Goal: Information Seeking & Learning: Learn about a topic

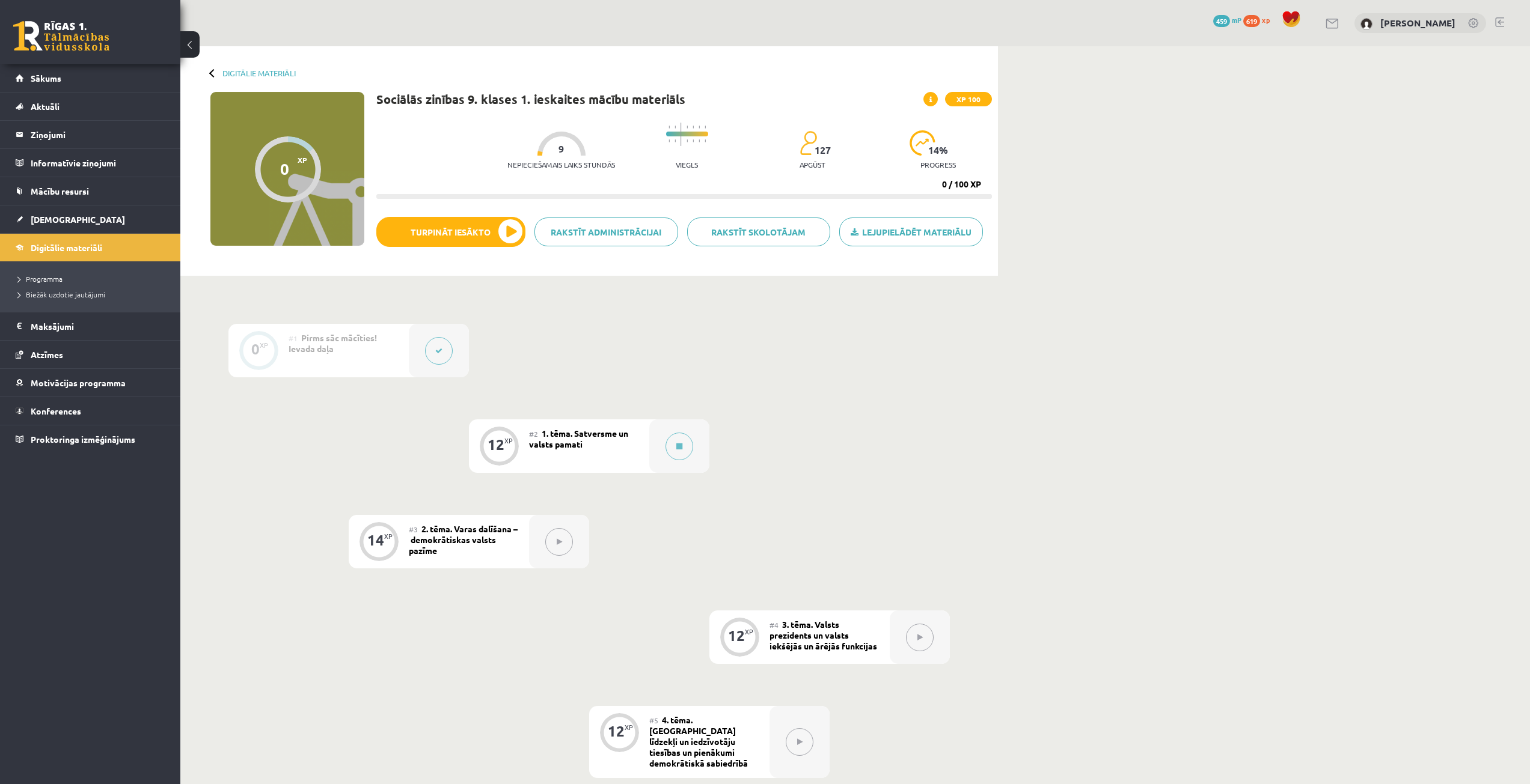
click at [613, 346] on div "0 XP #1 Pirms sāc mācīties! Ievada daļa 12 XP #2 1. tēma. Satversme un valsts p…" at bounding box center [590, 646] width 722 height 645
click at [47, 250] on span "Digitālie materiāli" at bounding box center [66, 247] width 71 height 11
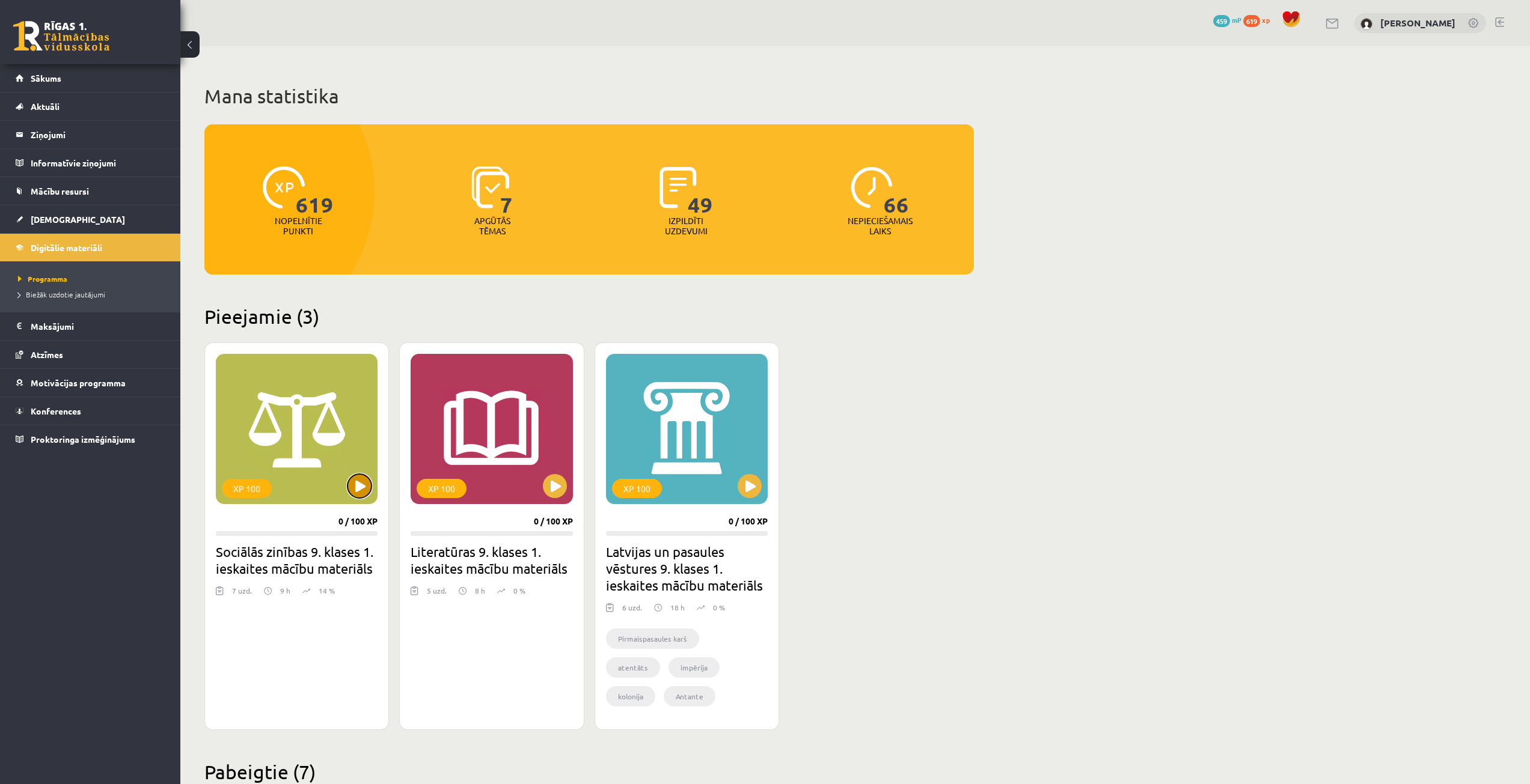
click at [358, 489] on button at bounding box center [359, 486] width 24 height 24
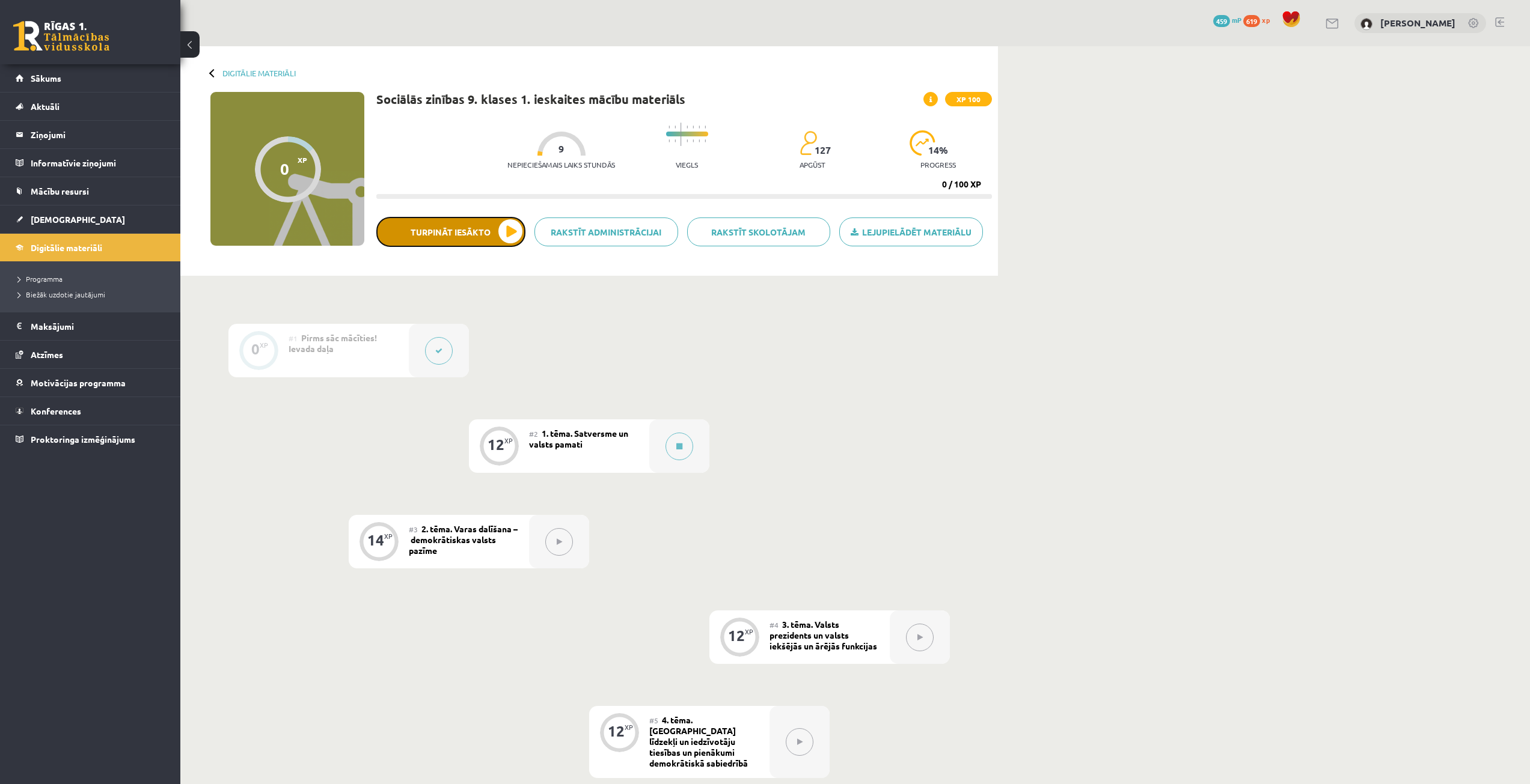
click at [514, 232] on button "Turpināt iesākto" at bounding box center [451, 231] width 149 height 30
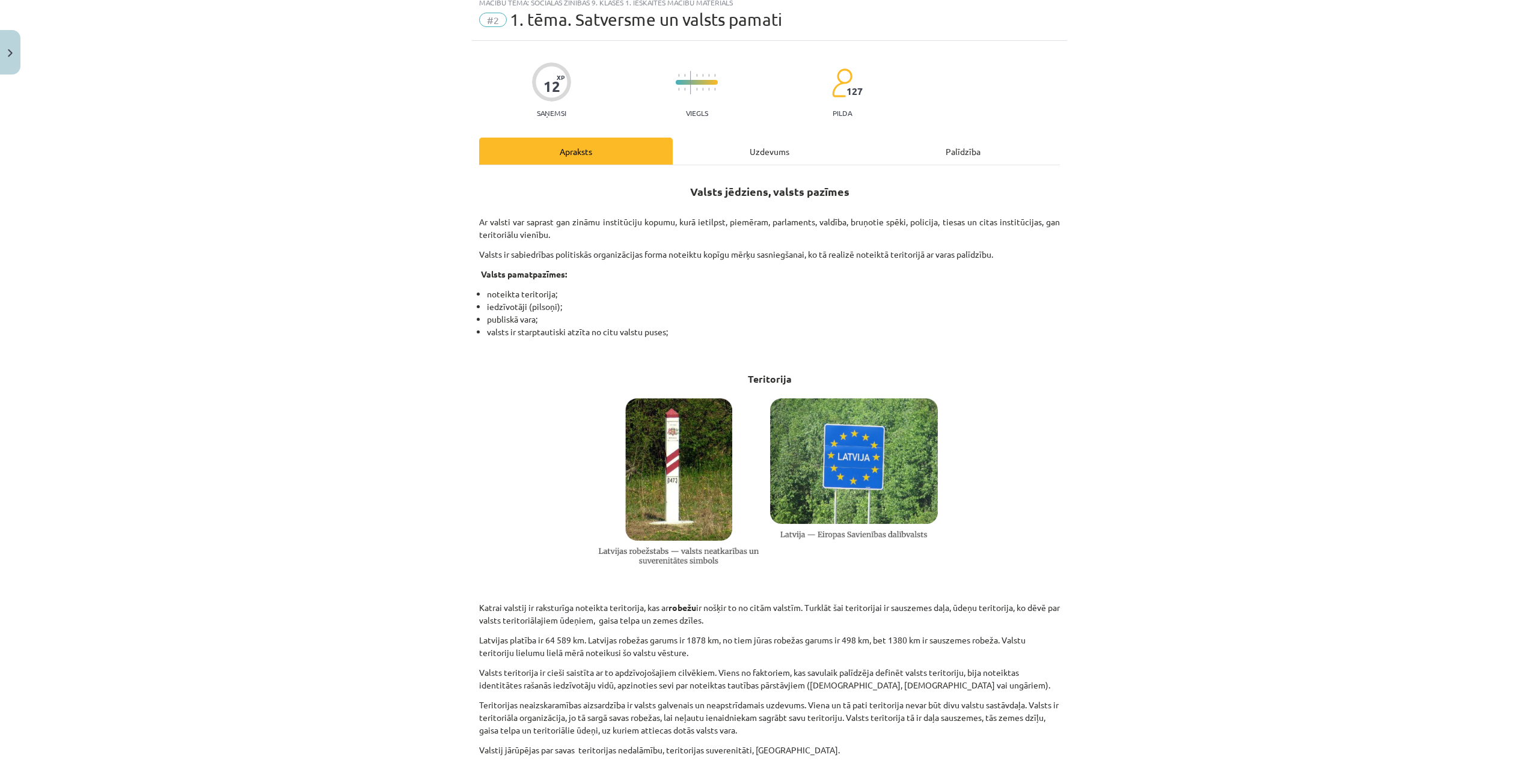
scroll to position [60, 0]
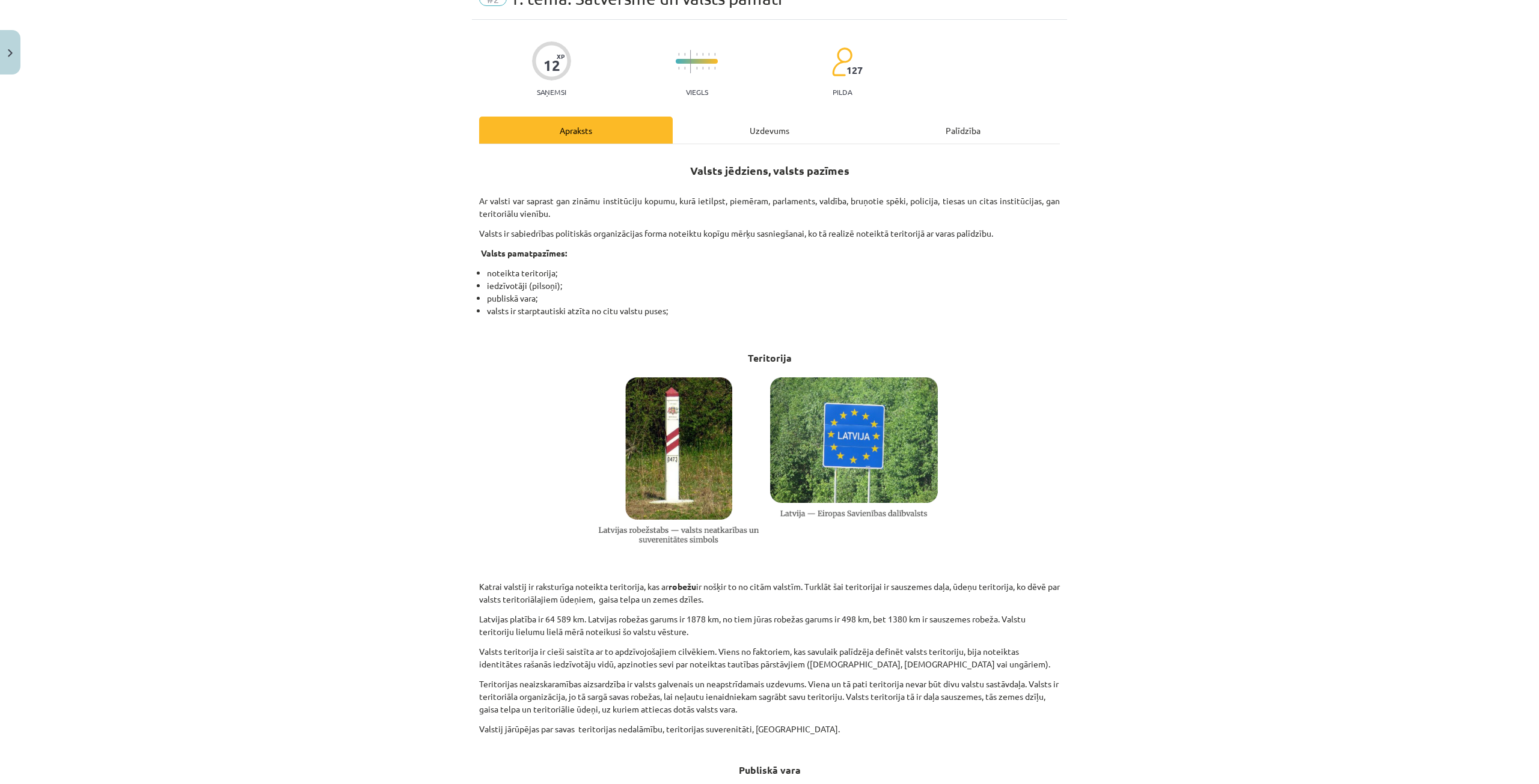
click at [1176, 389] on div "Mācību tēma: Sociālās zinības 9. klases 1. ieskaites mācību materiāls #2 1. tēm…" at bounding box center [769, 392] width 1539 height 784
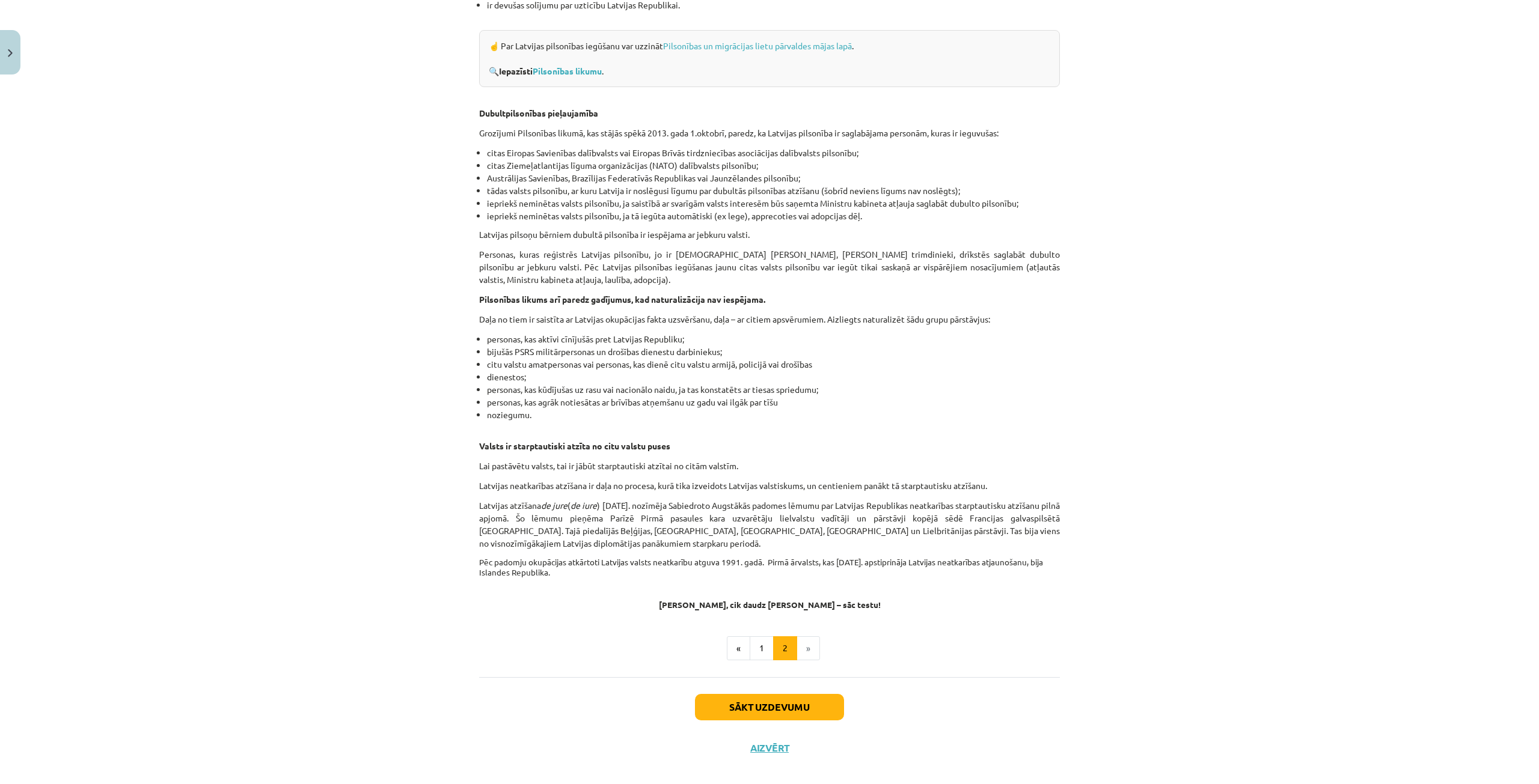
scroll to position [1482, 0]
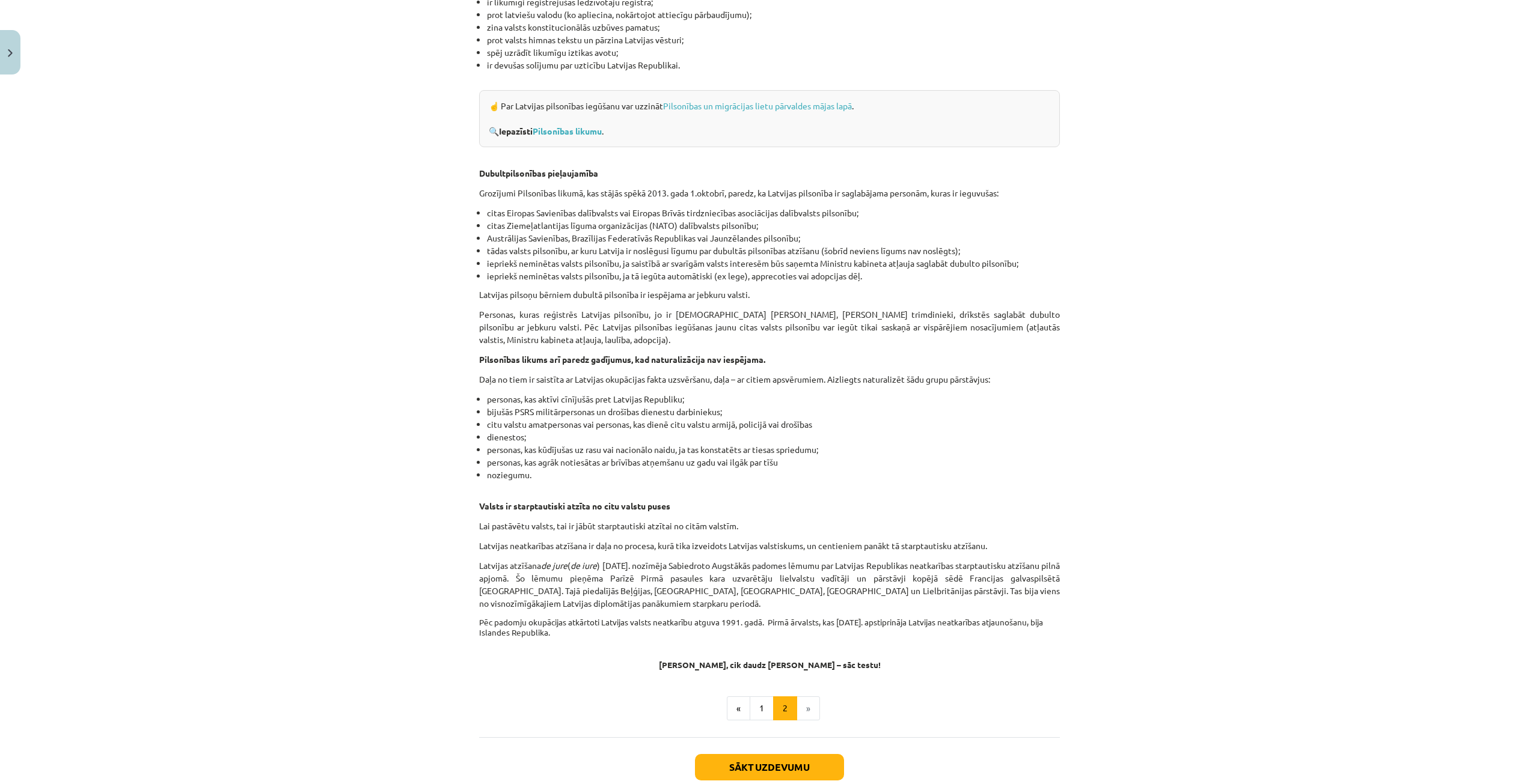
click at [257, 227] on div "Mācību tēma: Sociālās zinības 9. klases 1. ieskaites mācību materiāls #2 1. tēm…" at bounding box center [769, 392] width 1539 height 784
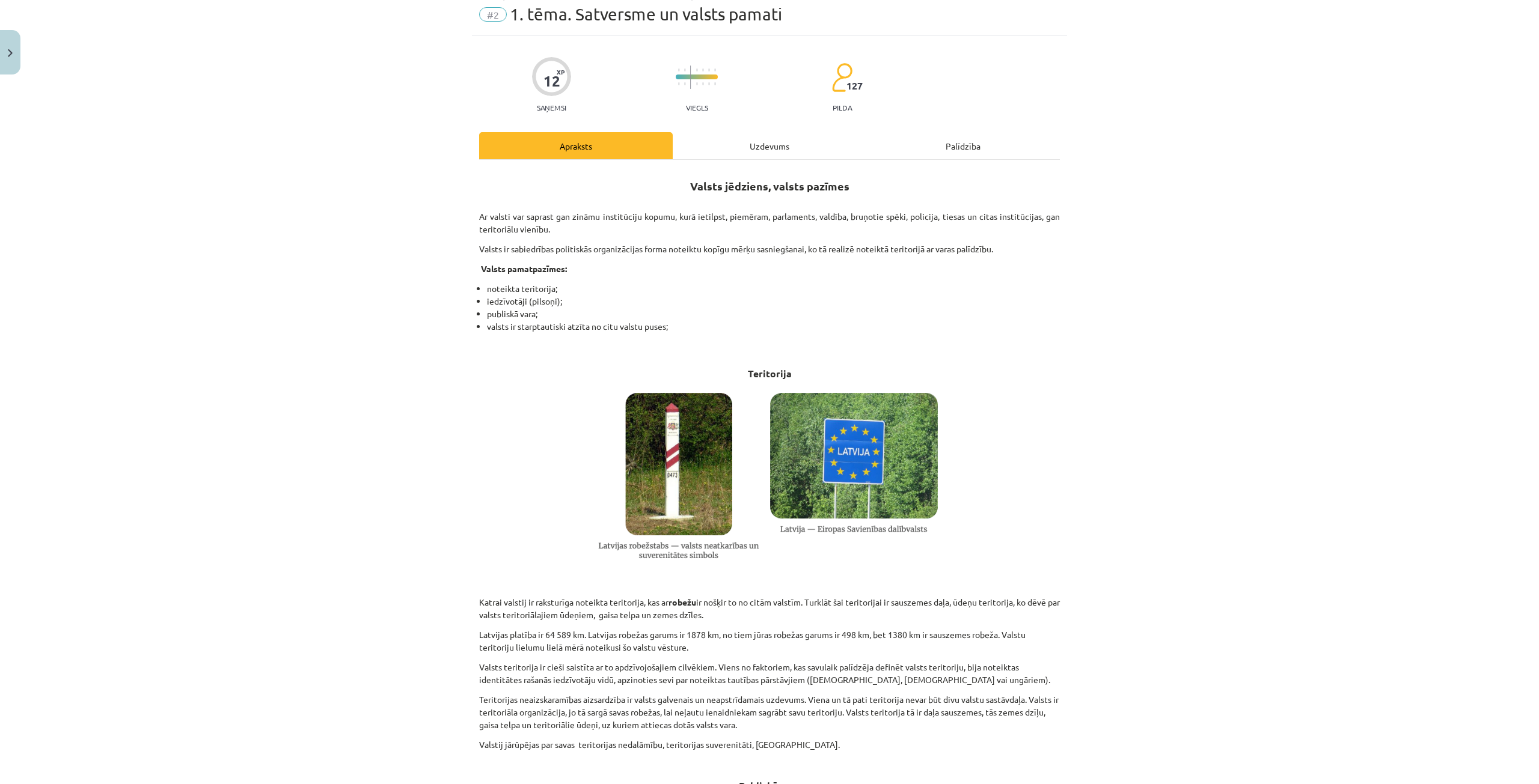
scroll to position [0, 0]
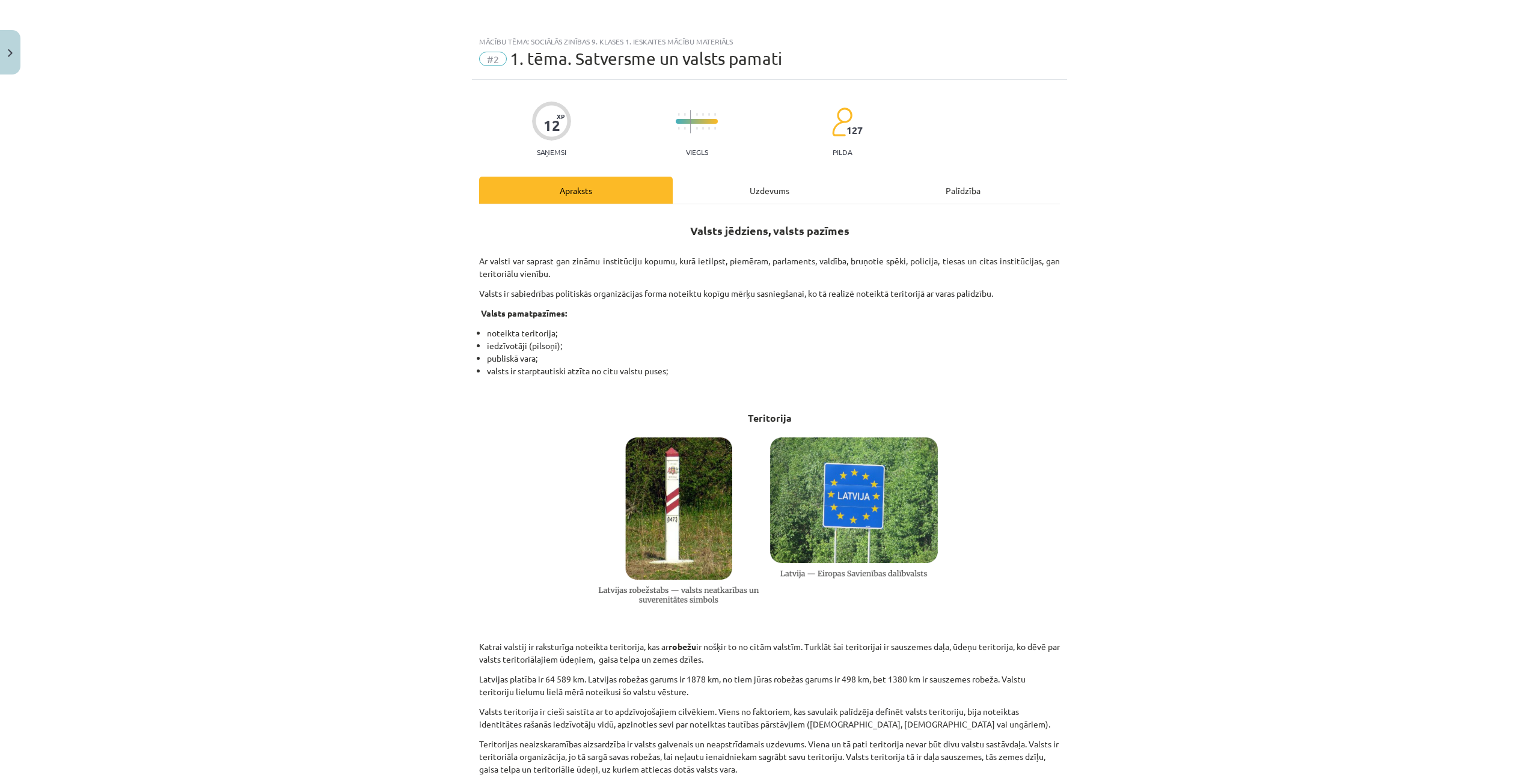
click at [484, 539] on p at bounding box center [770, 522] width 581 height 185
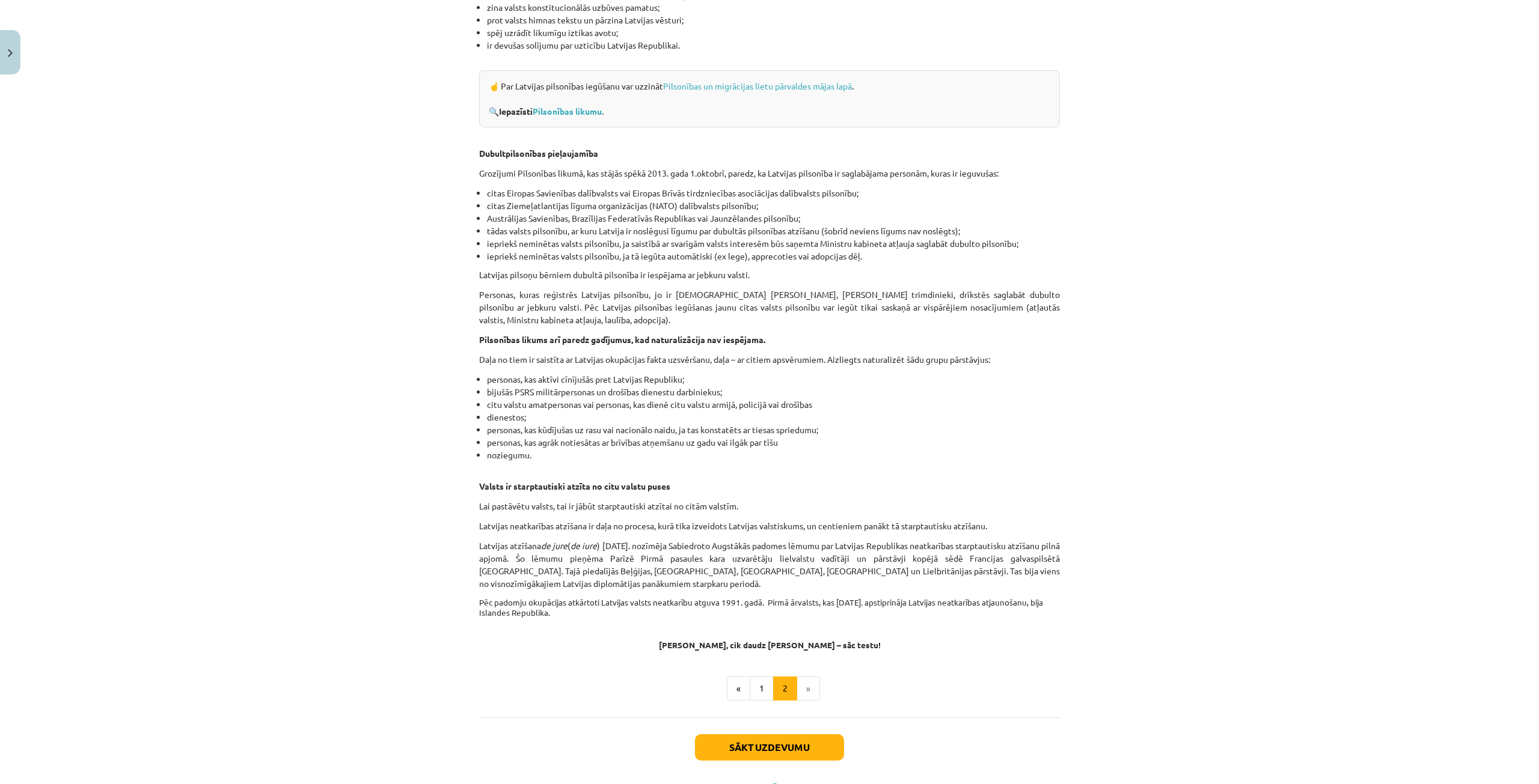
scroll to position [1542, 0]
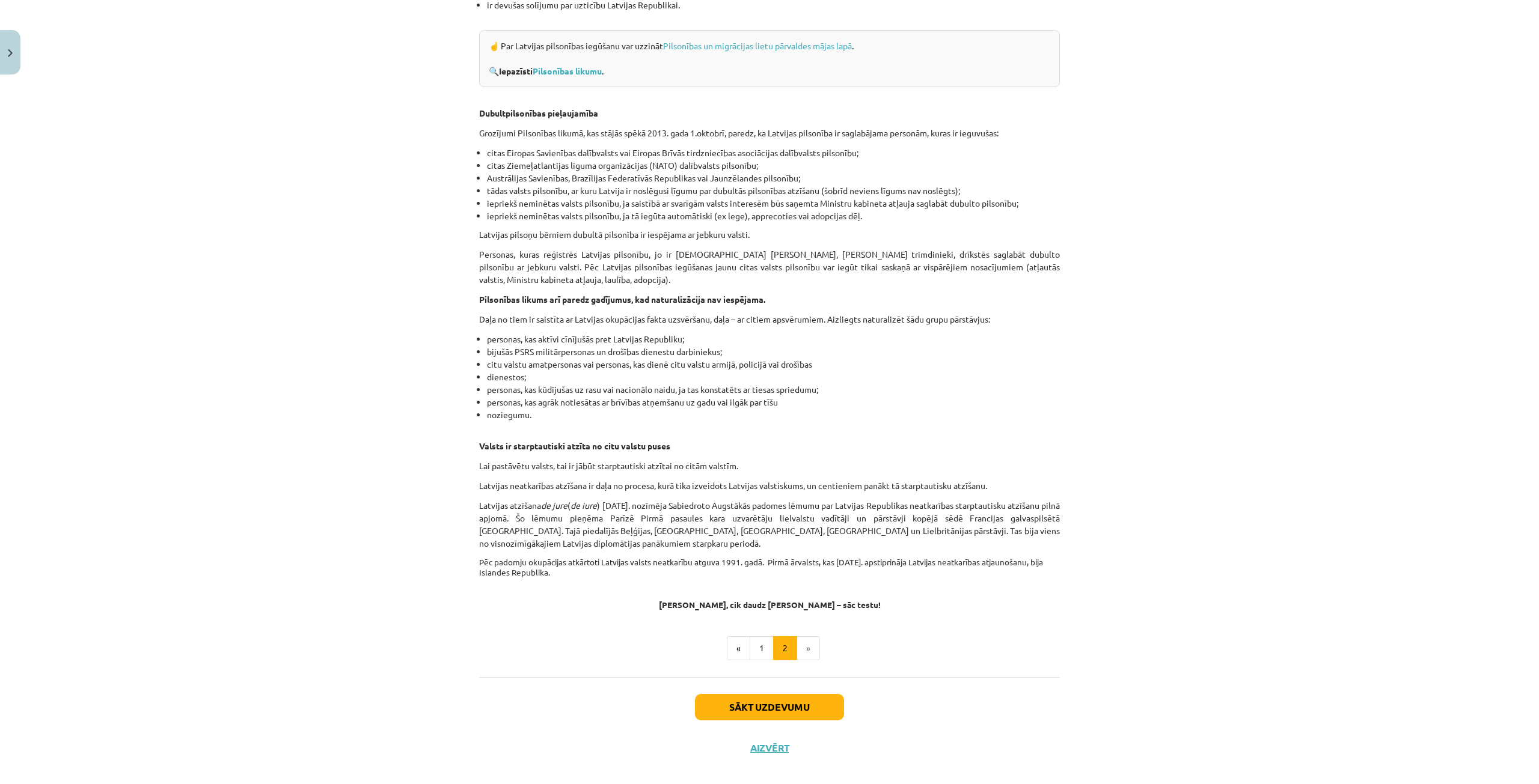
click at [759, 637] on button "1" at bounding box center [761, 649] width 24 height 24
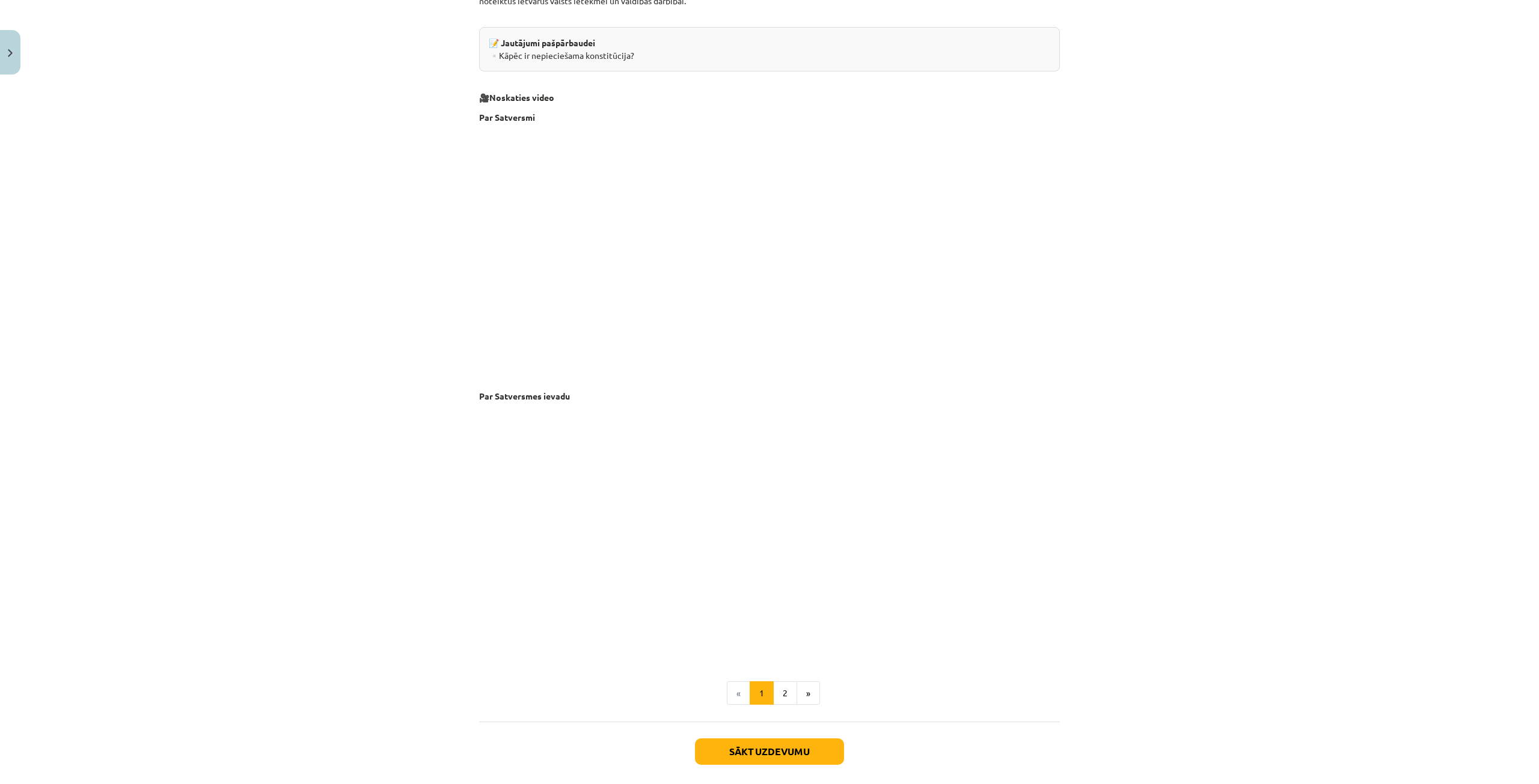
scroll to position [2164, 0]
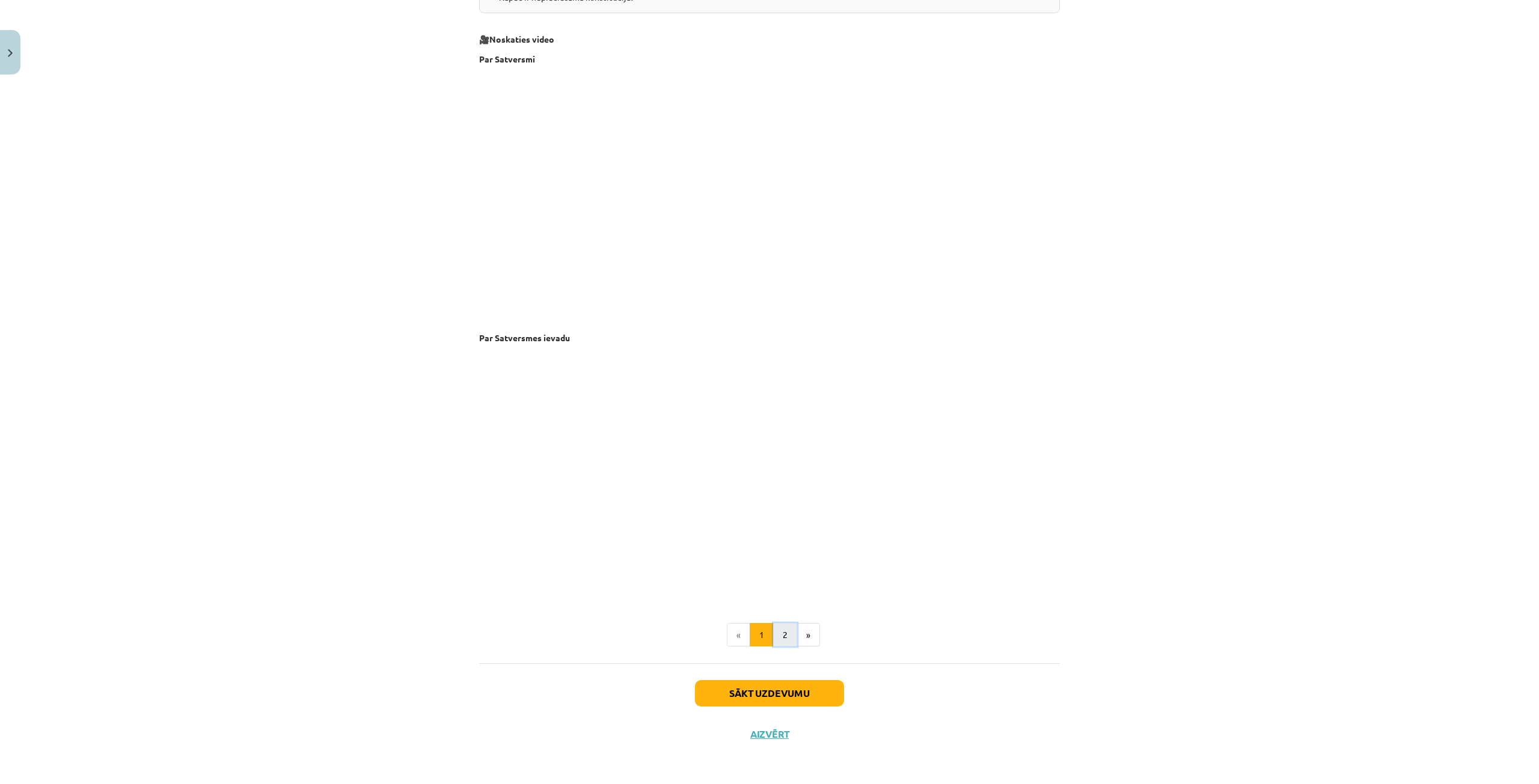
click at [785, 637] on button "2" at bounding box center [785, 635] width 24 height 24
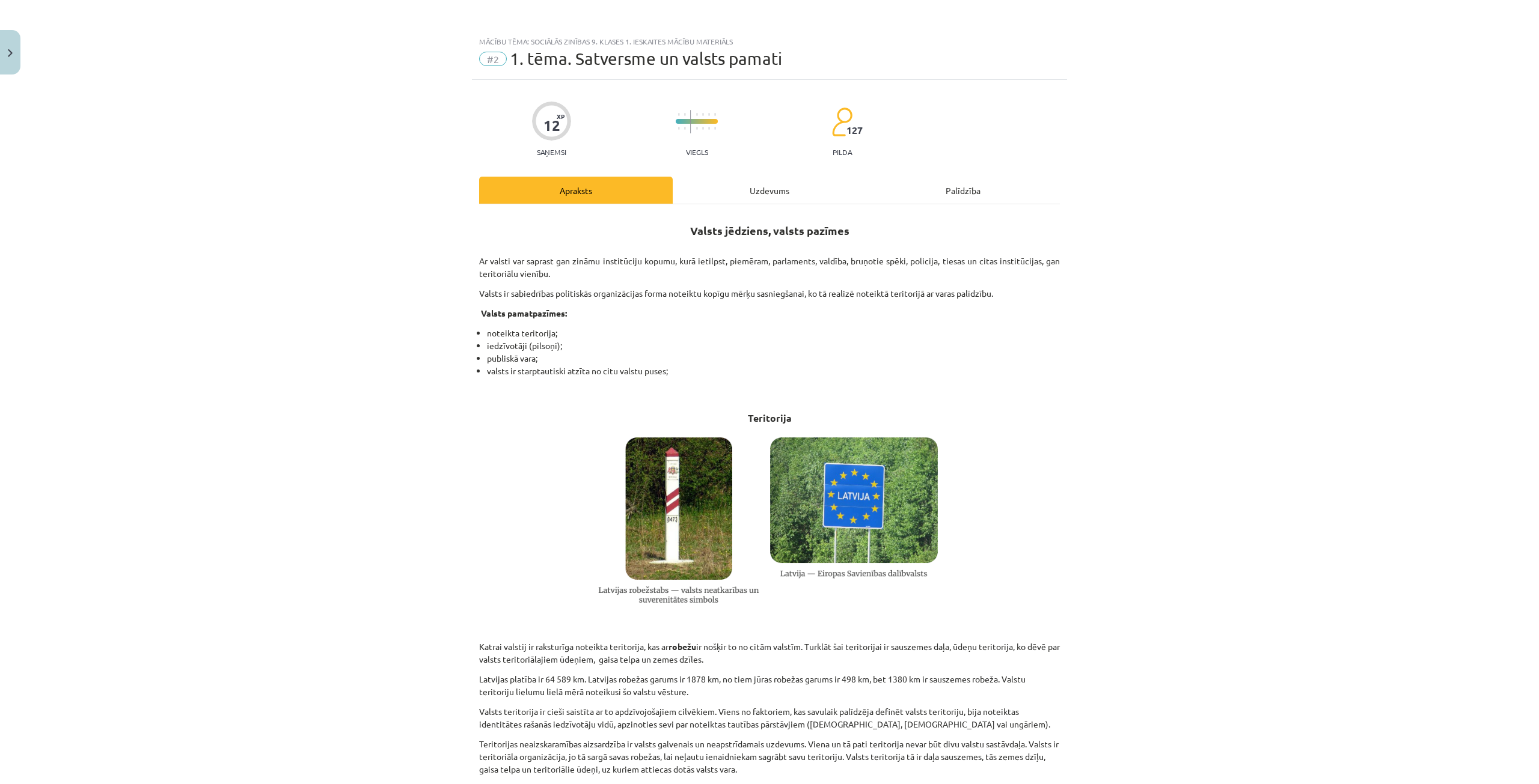
scroll to position [60, 0]
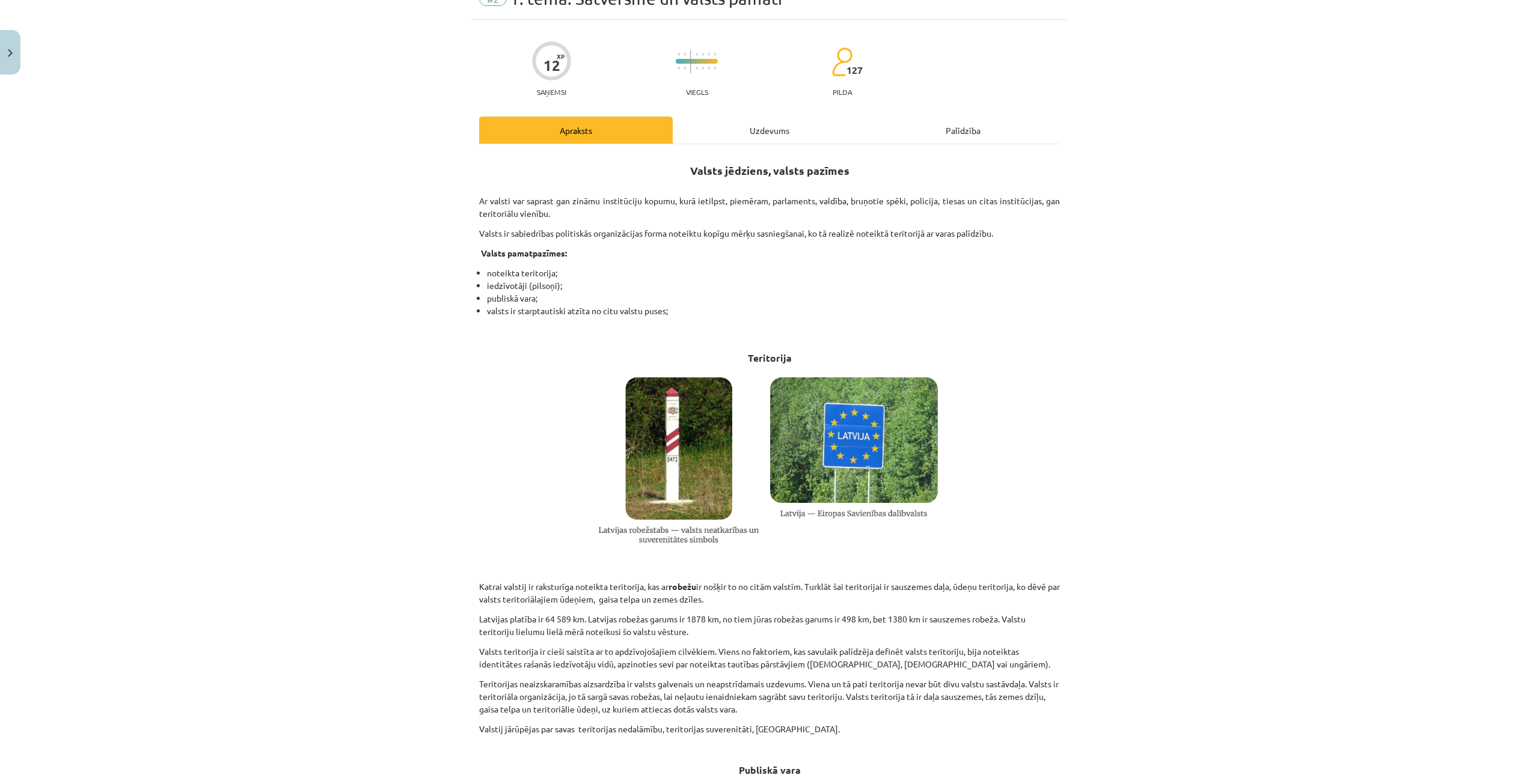
click at [1155, 231] on div "Mācību tēma: Sociālās zinības 9. klases 1. ieskaites mācību materiāls #2 1. tēm…" at bounding box center [769, 392] width 1539 height 784
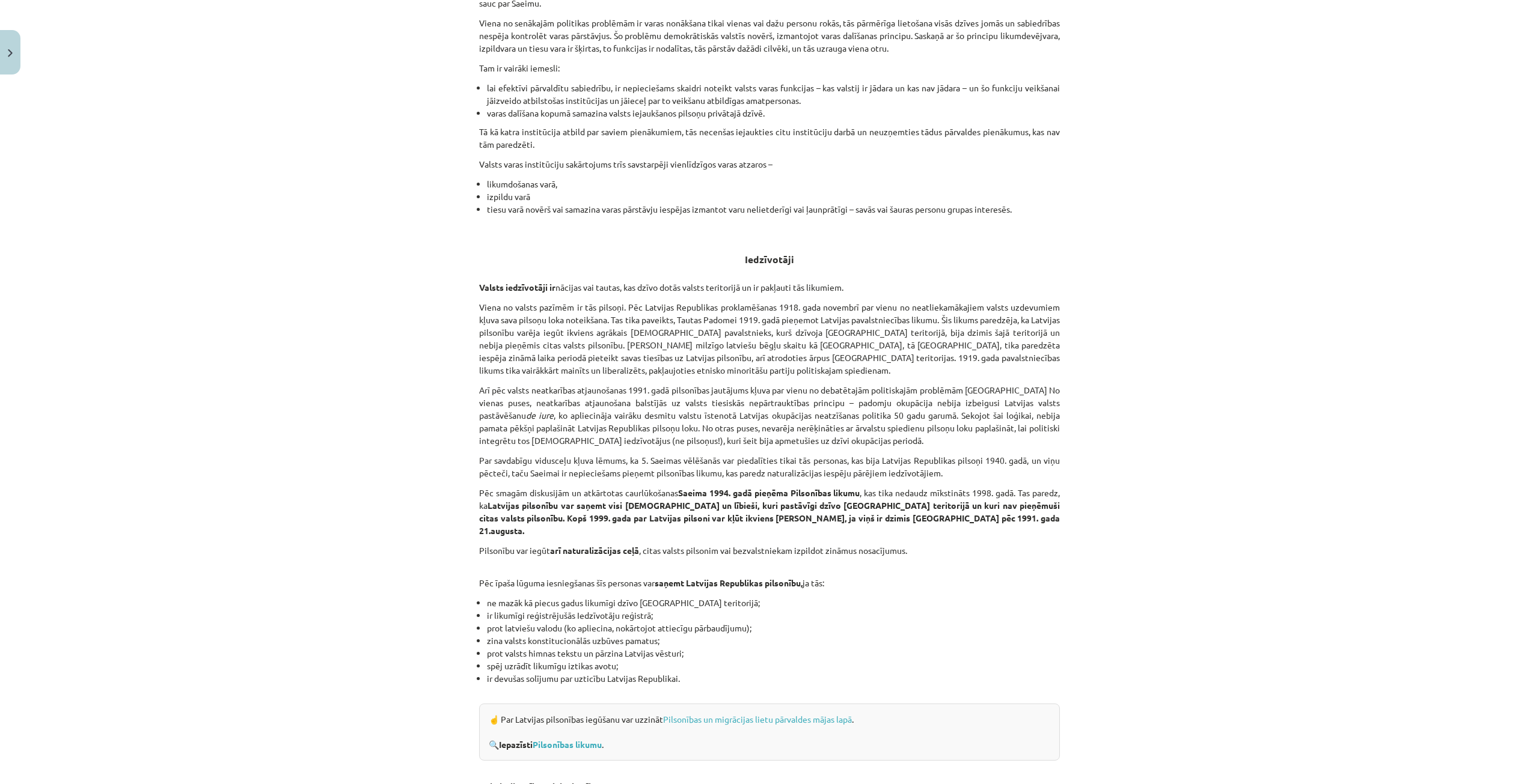
scroll to position [941, 0]
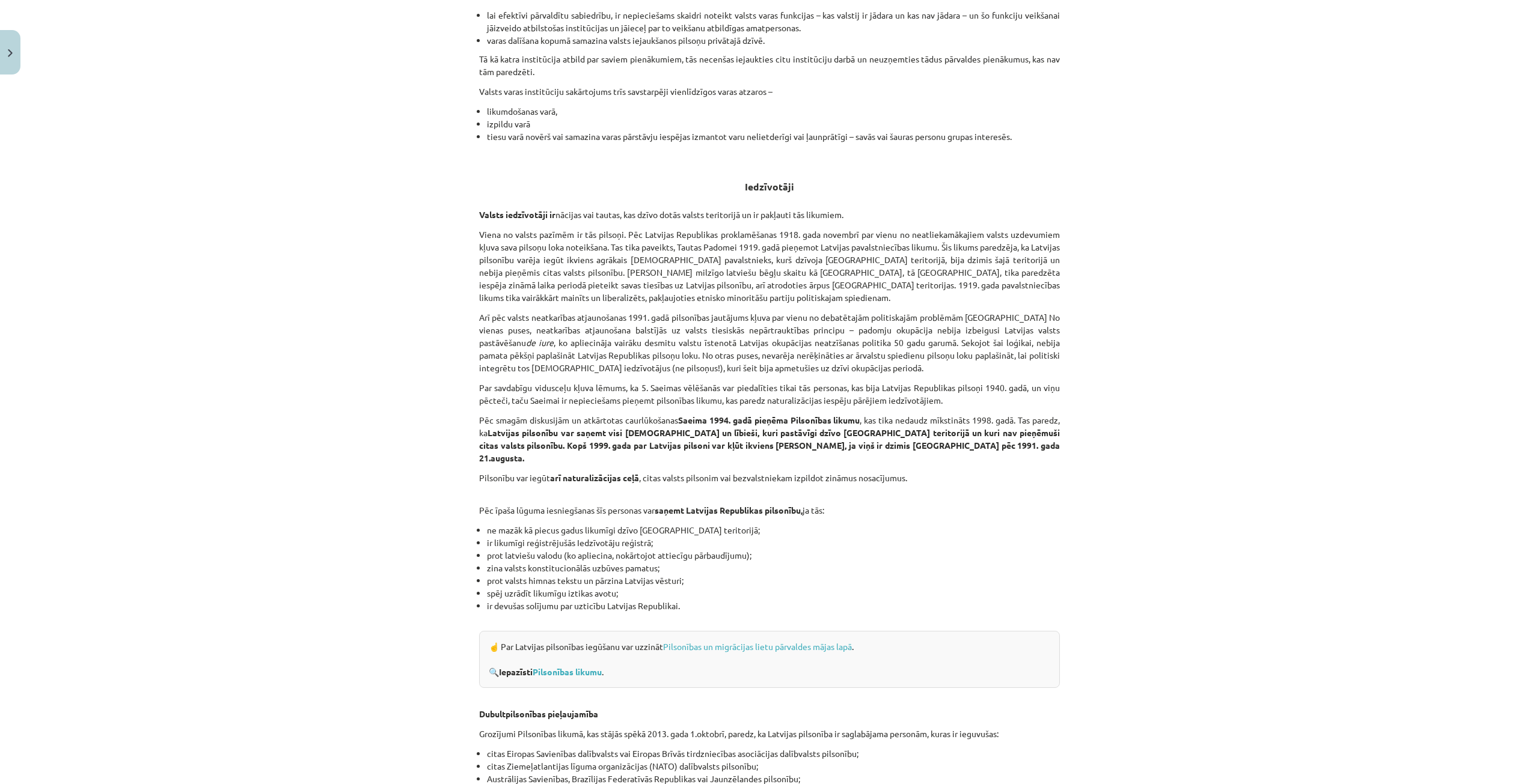
click at [343, 232] on div "Mācību tēma: Sociālās zinības 9. klases 1. ieskaites mācību materiāls #2 1. tēm…" at bounding box center [769, 392] width 1539 height 784
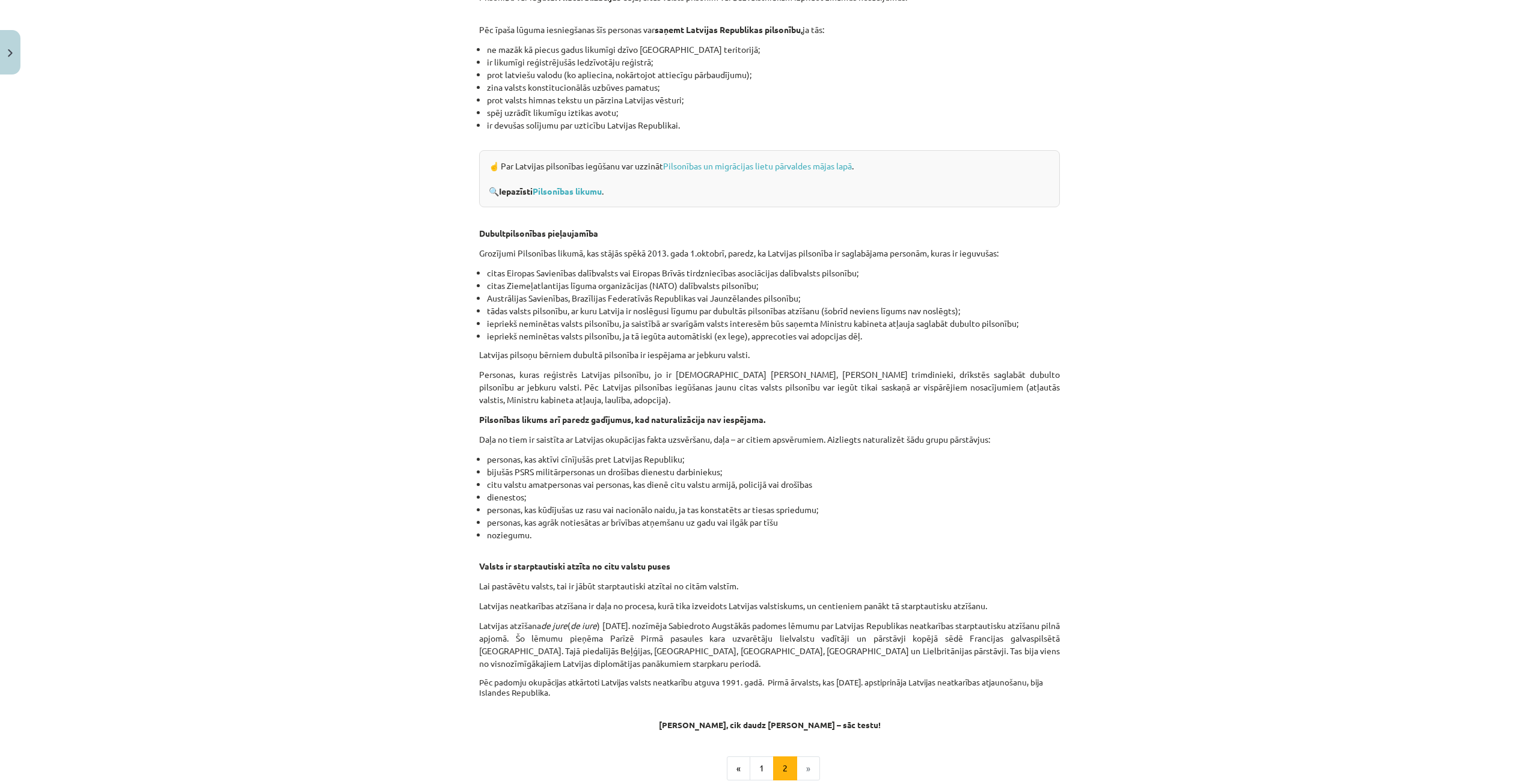
scroll to position [1542, 0]
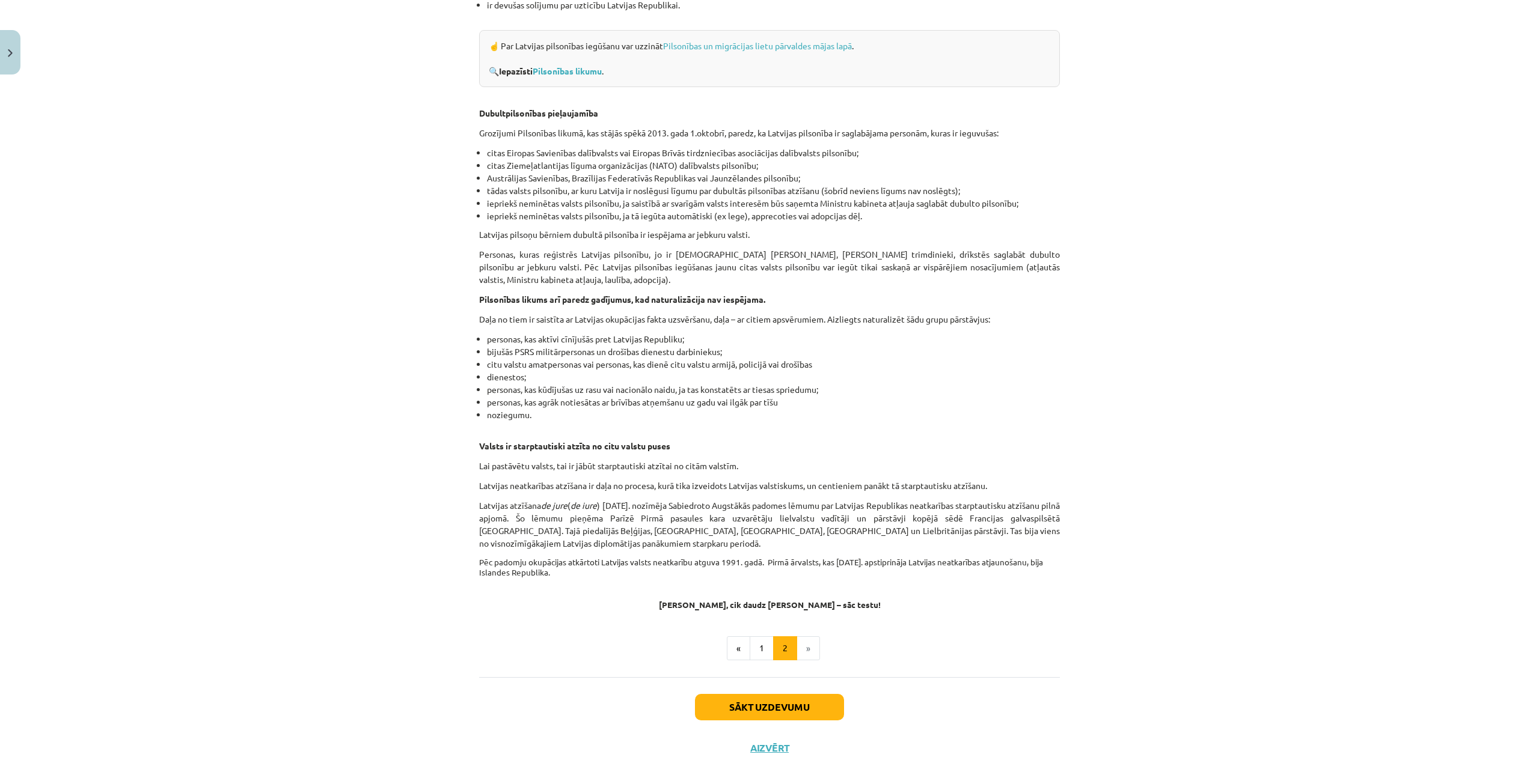
click at [531, 583] on h4 "[PERSON_NAME], cik daudz [PERSON_NAME] – sāc testu!" at bounding box center [770, 595] width 581 height 30
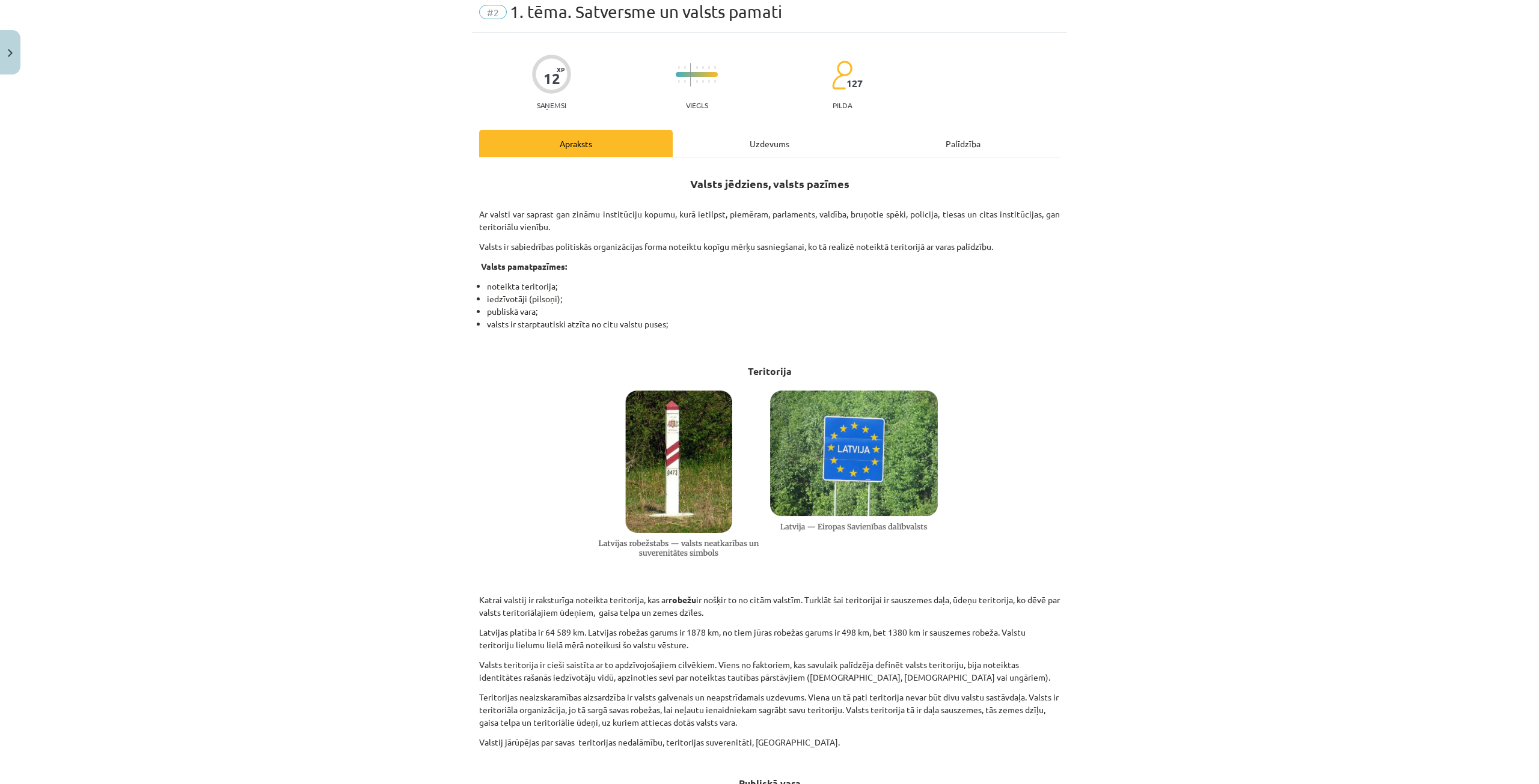
scroll to position [0, 0]
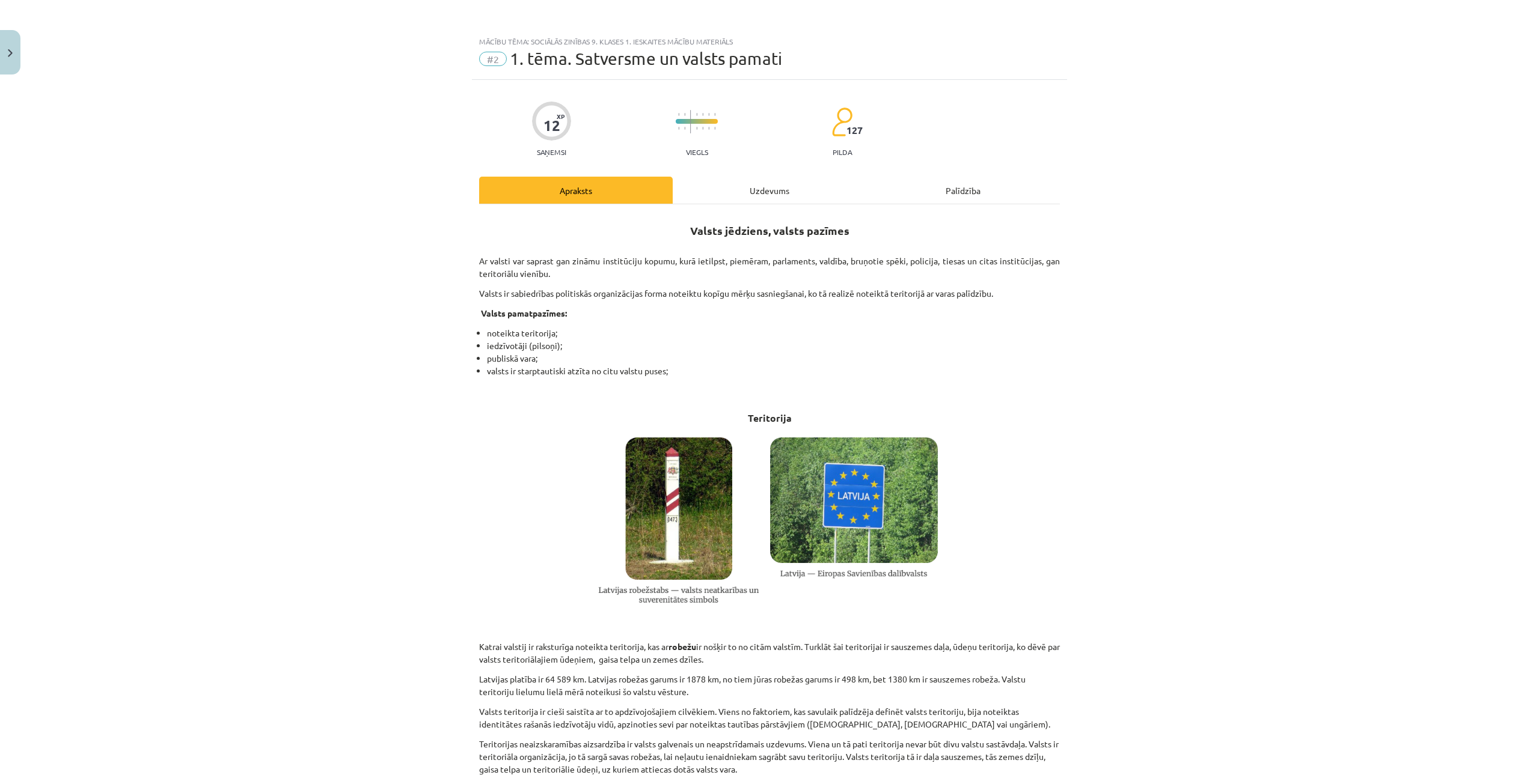
click at [547, 119] on div "12" at bounding box center [552, 125] width 17 height 17
